Goal: Information Seeking & Learning: Learn about a topic

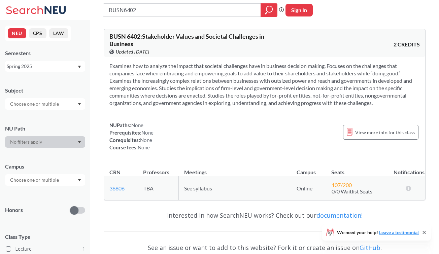
click at [221, 89] on section "Examines how to analyze the impact that societal challenges have in business de…" at bounding box center [264, 84] width 310 height 44
click at [236, 139] on div "NUPaths: None Prerequisites: None Corequisites: None Course fees: None View mor…" at bounding box center [264, 137] width 310 height 30
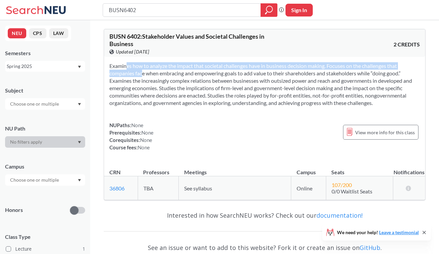
drag, startPoint x: 111, startPoint y: 68, endPoint x: 132, endPoint y: 70, distance: 20.4
click at [132, 70] on section "Examines how to analyze the impact that societal challenges have in business de…" at bounding box center [264, 84] width 310 height 44
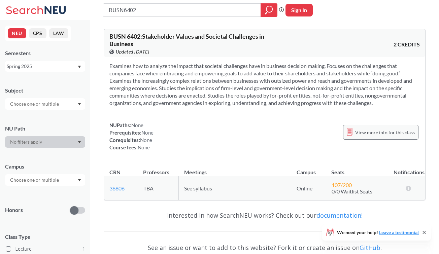
click at [375, 133] on span "View more info for this class" at bounding box center [385, 132] width 60 height 8
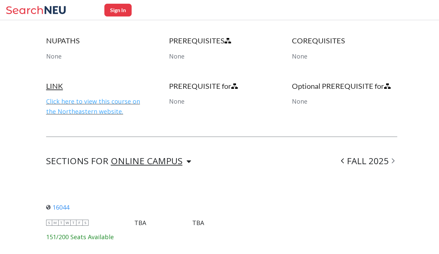
scroll to position [366, 0]
click at [148, 157] on div "ONLINE CAMPUS" at bounding box center [147, 160] width 72 height 7
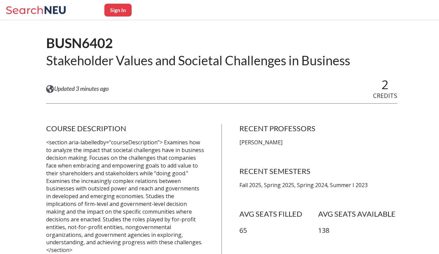
scroll to position [57, 0]
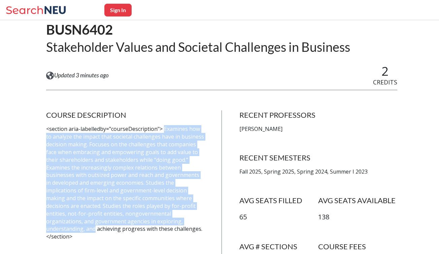
drag, startPoint x: 163, startPoint y: 130, endPoint x: 181, endPoint y: 222, distance: 93.3
click at [181, 222] on p "<section aria-labelledby="courseDescription"> Examines how to analyze the impac…" at bounding box center [125, 182] width 158 height 115
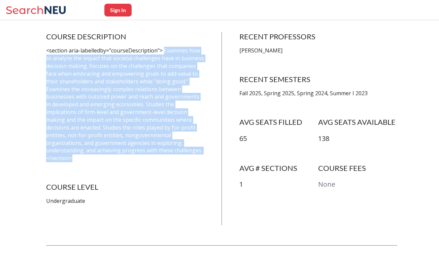
scroll to position [137, 0]
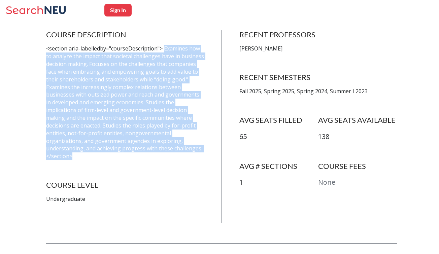
click at [133, 118] on p "<section aria-labelledby="courseDescription"> Examines how to analyze the impac…" at bounding box center [125, 102] width 158 height 115
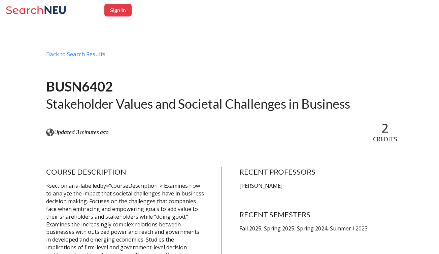
scroll to position [0, 0]
